Goal: Transaction & Acquisition: Purchase product/service

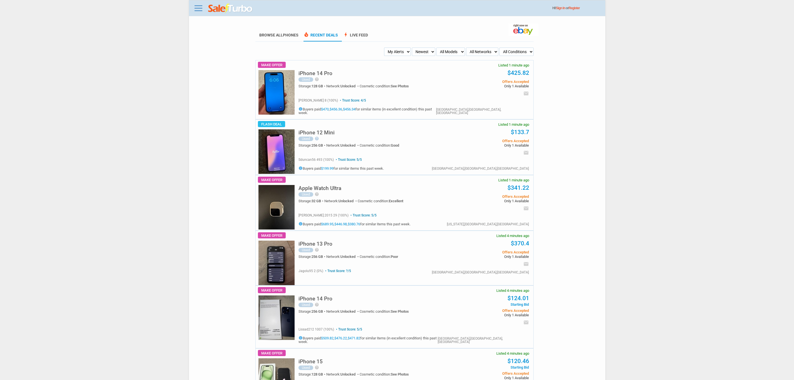
click at [395, 53] on select "My Alerts All Deals BIN Only w/ Offers Only" at bounding box center [397, 52] width 27 height 8
select select "flash_bin"
click at [386, 48] on select "My Alerts All Deals BIN Only w/ Offers Only" at bounding box center [397, 52] width 27 height 8
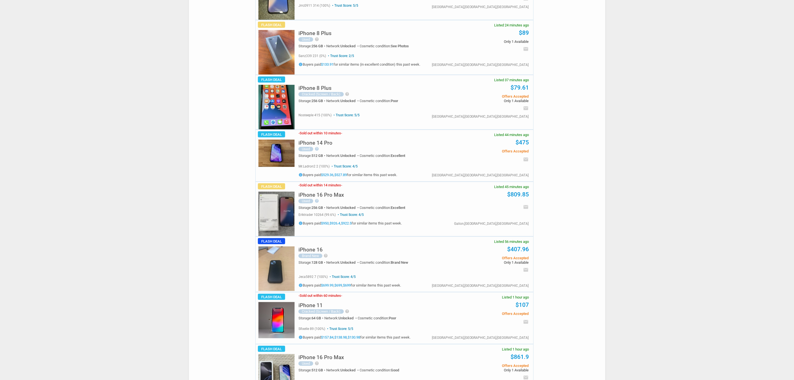
scroll to position [208, 0]
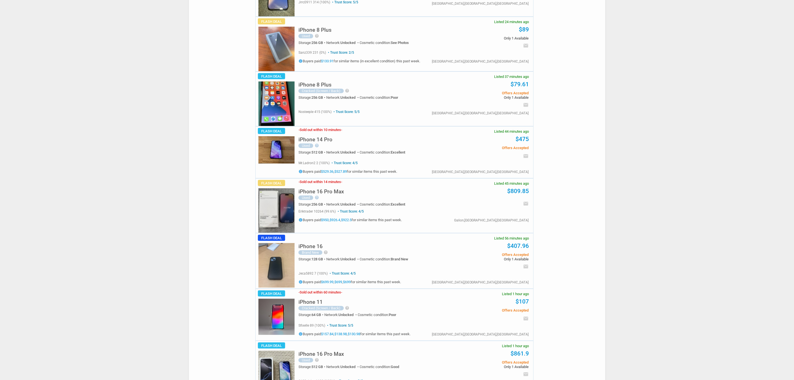
click at [307, 245] on h5 "iPhone 16" at bounding box center [311, 246] width 24 height 5
click at [315, 198] on icon "help" at bounding box center [317, 197] width 4 height 4
click at [255, 216] on div "Flash Deal Listed 45 minutes ago - Sold out within 14 minutes - iPhone 16 Pro M…" at bounding box center [394, 205] width 278 height 55
click at [259, 219] on img at bounding box center [277, 210] width 36 height 44
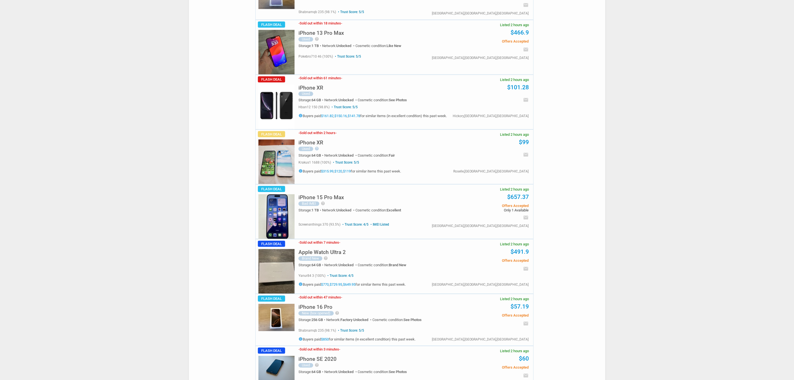
scroll to position [1126, 0]
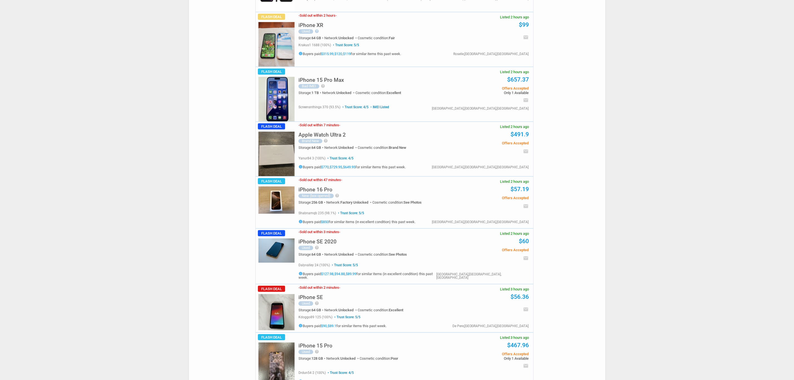
click at [280, 205] on img at bounding box center [277, 199] width 36 height 27
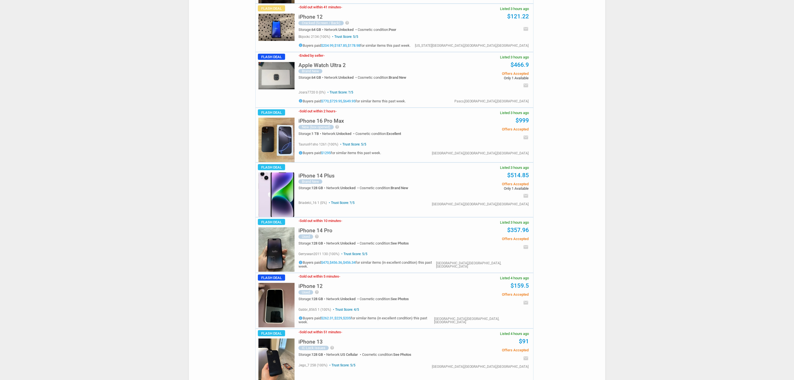
scroll to position [1668, 0]
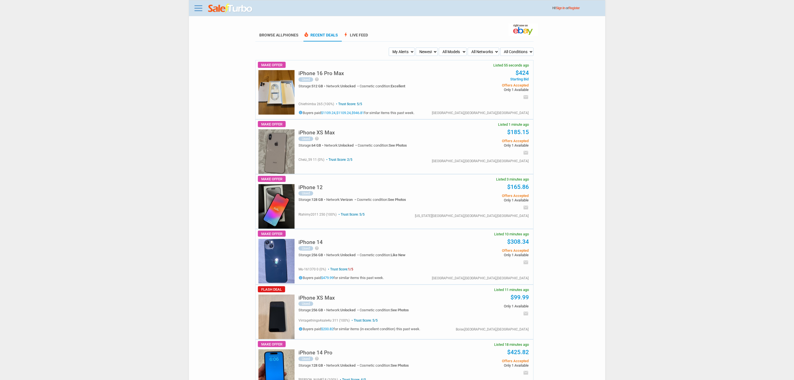
click at [409, 52] on select "My Alerts All Deals BIN Only w/ Offers Only" at bounding box center [402, 52] width 26 height 8
select select "flash_bin"
click at [390, 48] on select "My Alerts All Deals BIN Only w/ Offers Only" at bounding box center [402, 52] width 26 height 8
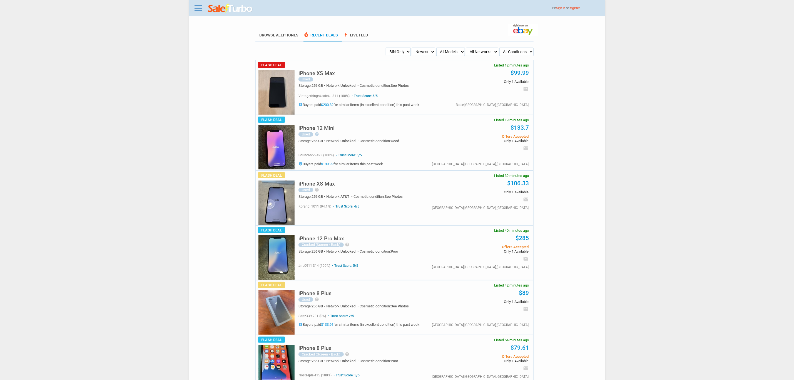
click at [298, 97] on div "iPhone XS Max Used Storage: 256 GB Network: Unlocked Cosmetic condition: See Ph…" at bounding box center [413, 87] width 242 height 54
click at [272, 96] on img at bounding box center [277, 92] width 36 height 44
click at [329, 103] on link "$200.82" at bounding box center [327, 105] width 13 height 4
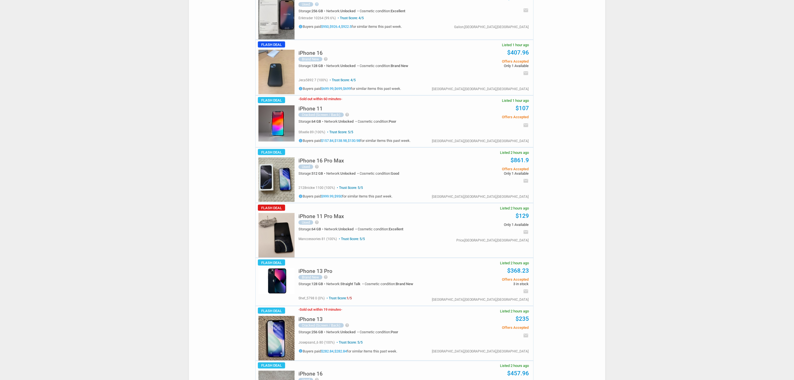
scroll to position [584, 0]
